Goal: Entertainment & Leisure: Consume media (video, audio)

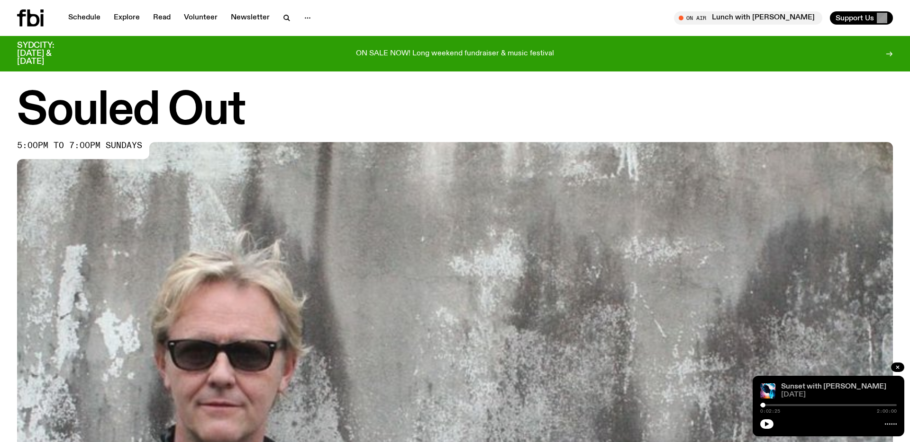
click at [796, 387] on link "Sunset with [PERSON_NAME]" at bounding box center [833, 387] width 105 height 8
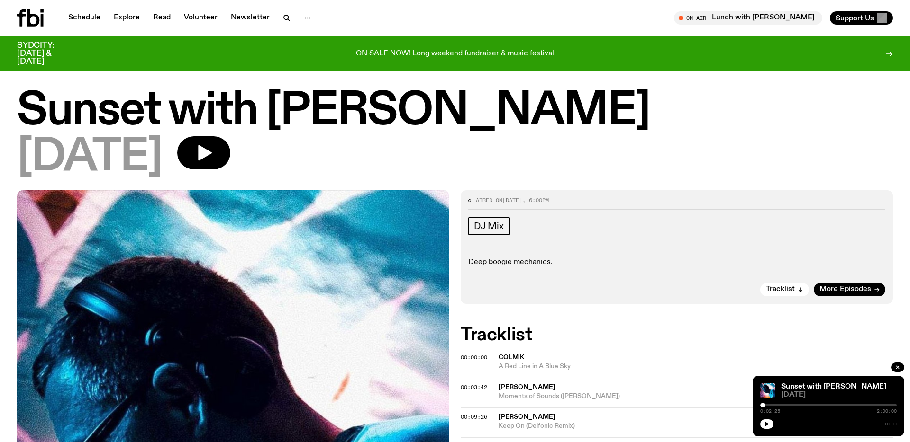
click at [186, 118] on h1 "Sunset with [PERSON_NAME]" at bounding box center [454, 111] width 875 height 43
click at [846, 293] on span "More Episodes" at bounding box center [845, 289] width 52 height 7
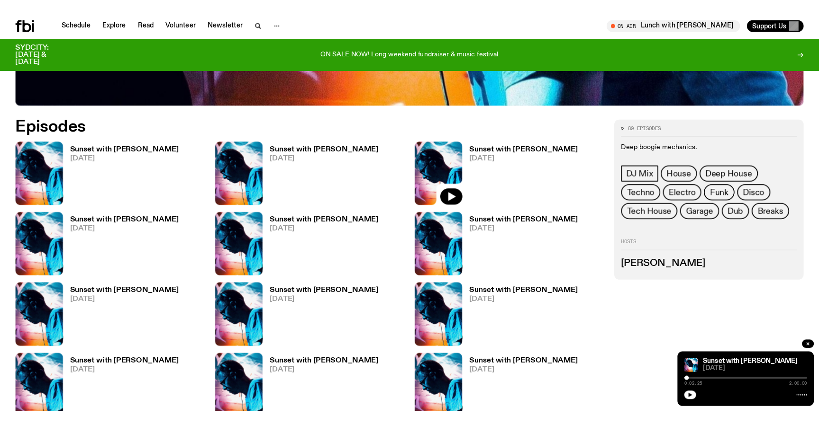
scroll to position [524, 0]
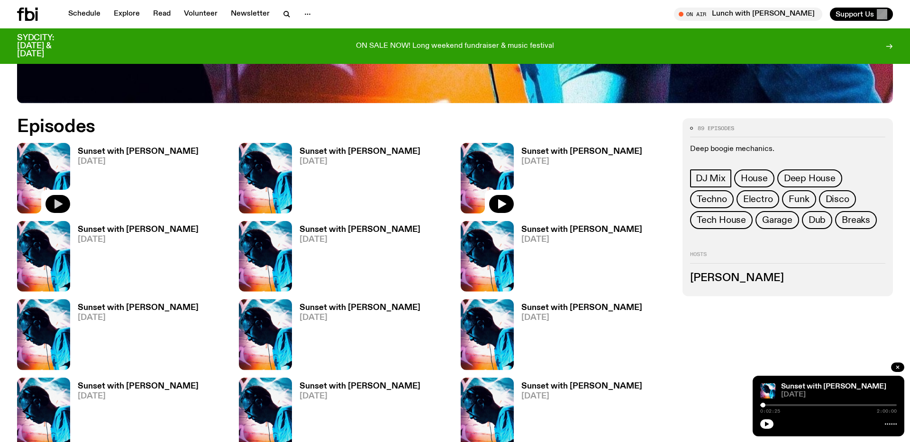
click at [58, 198] on button "button" at bounding box center [57, 204] width 25 height 18
